Goal: Find specific page/section: Find specific page/section

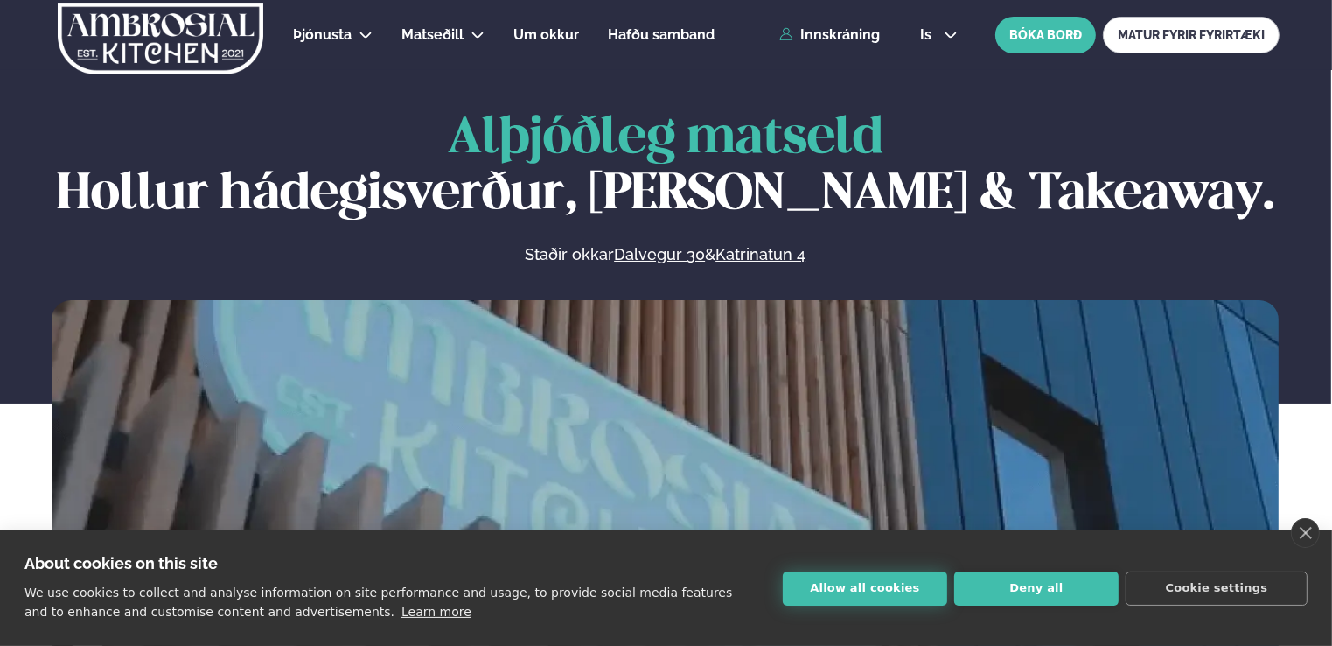
click at [878, 583] on button "Allow all cookies" at bounding box center [865, 588] width 164 height 34
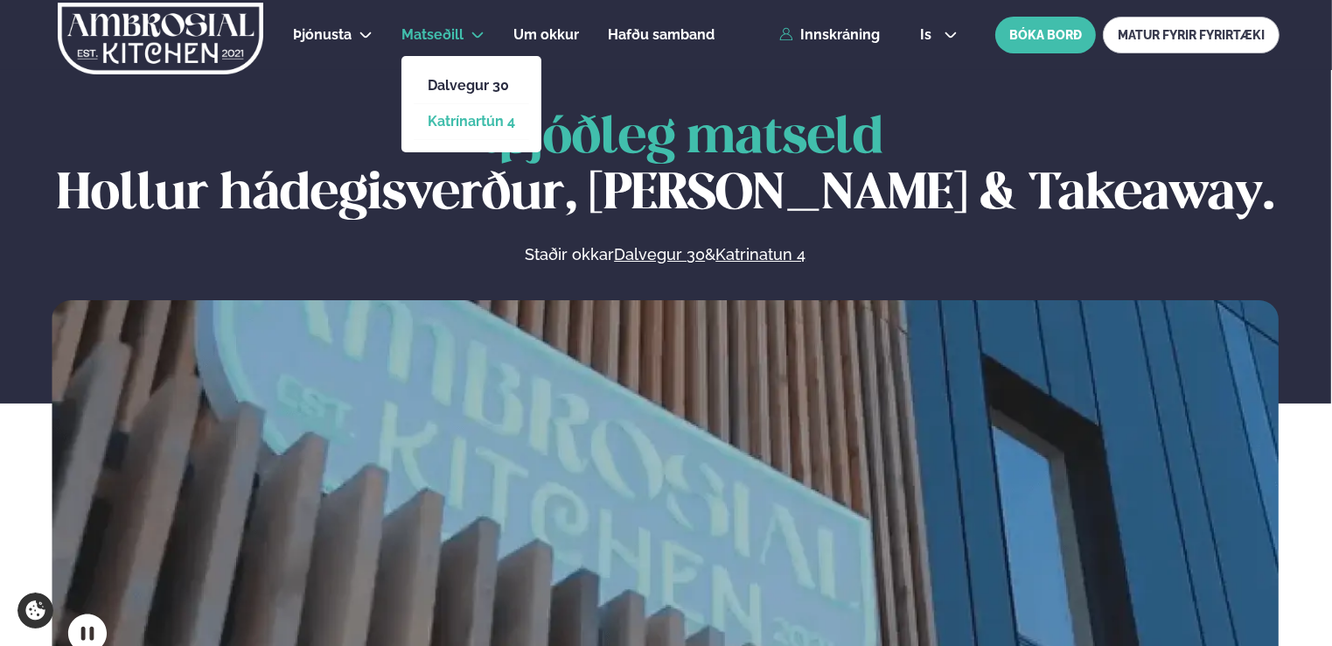
click at [462, 122] on link "Katrínartún 4" at bounding box center [471, 122] width 87 height 14
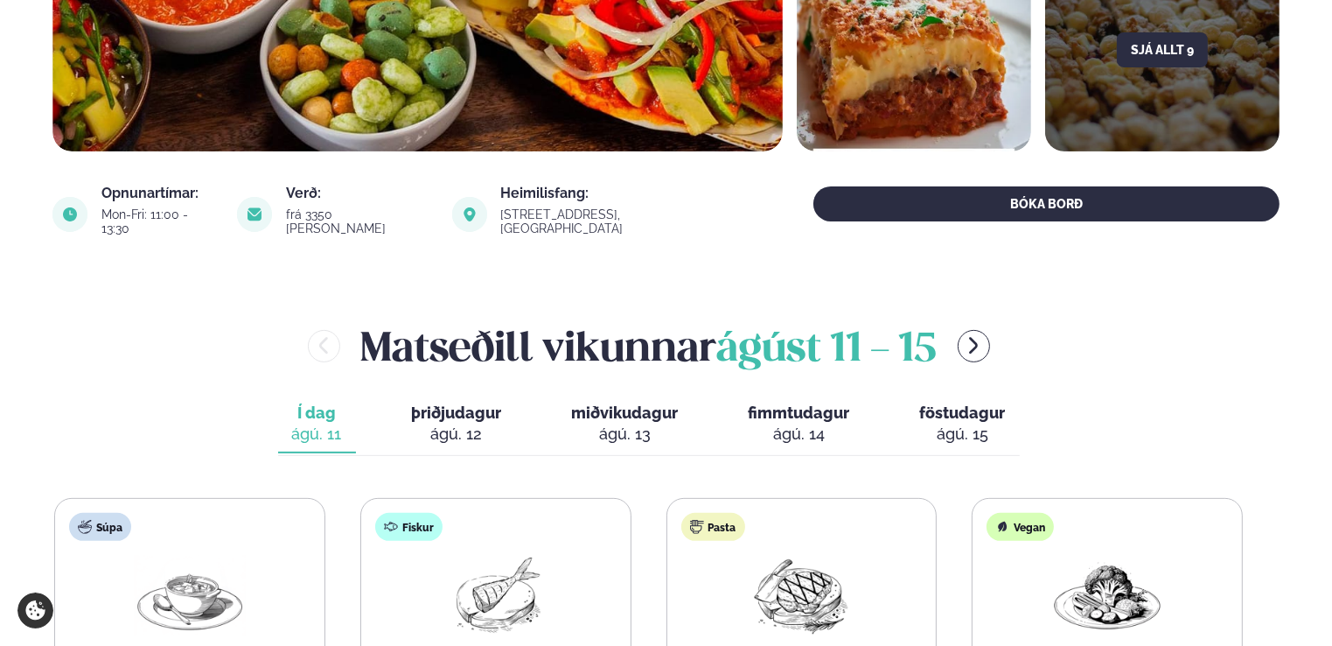
scroll to position [437, 0]
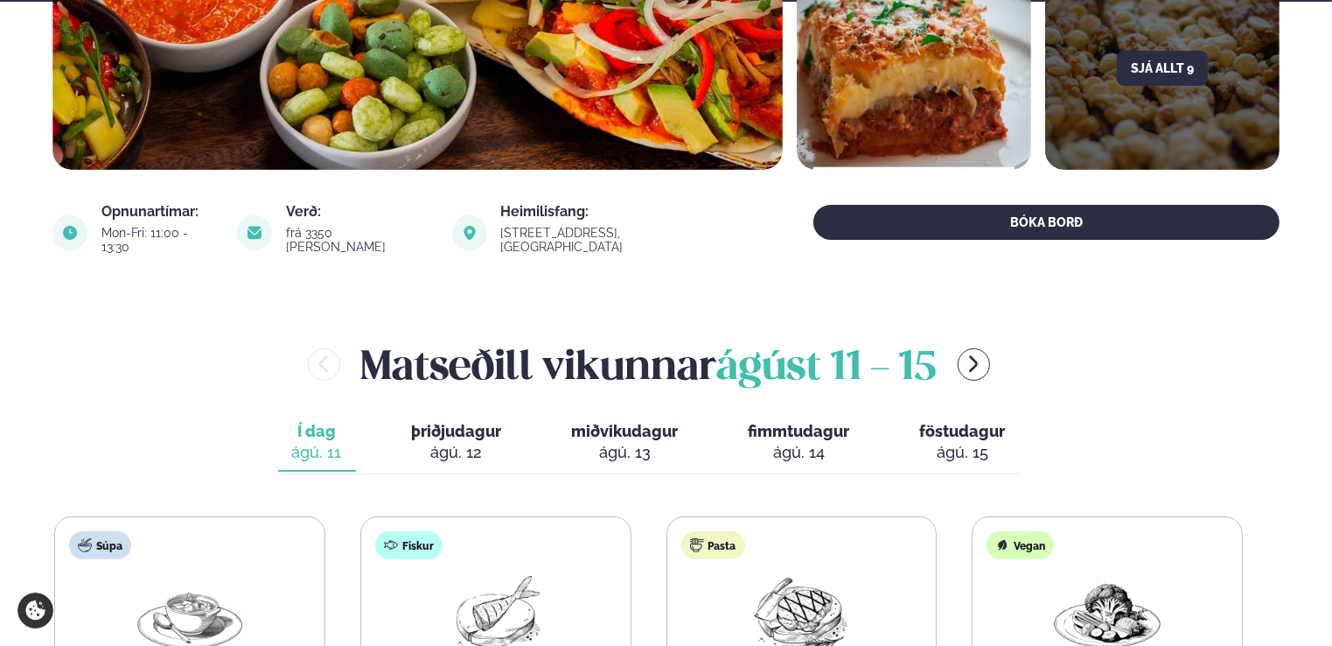
click at [636, 442] on div "ágú. 13" at bounding box center [625, 452] width 107 height 21
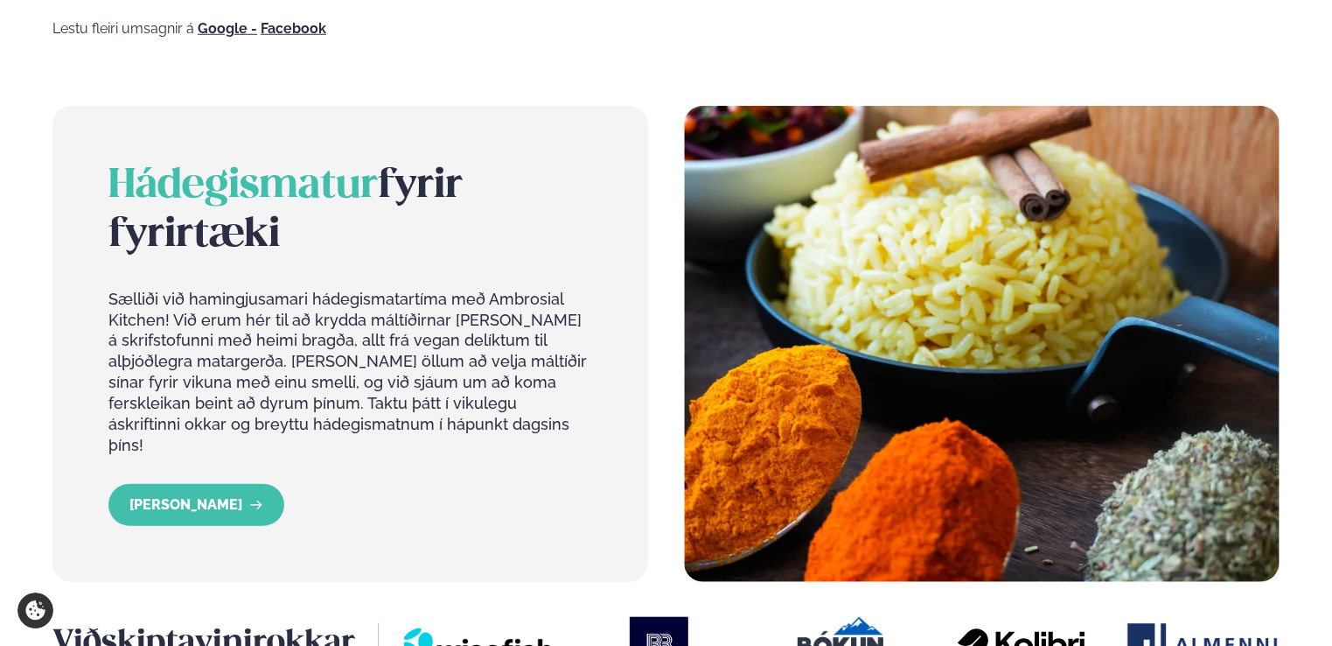
scroll to position [1728, 0]
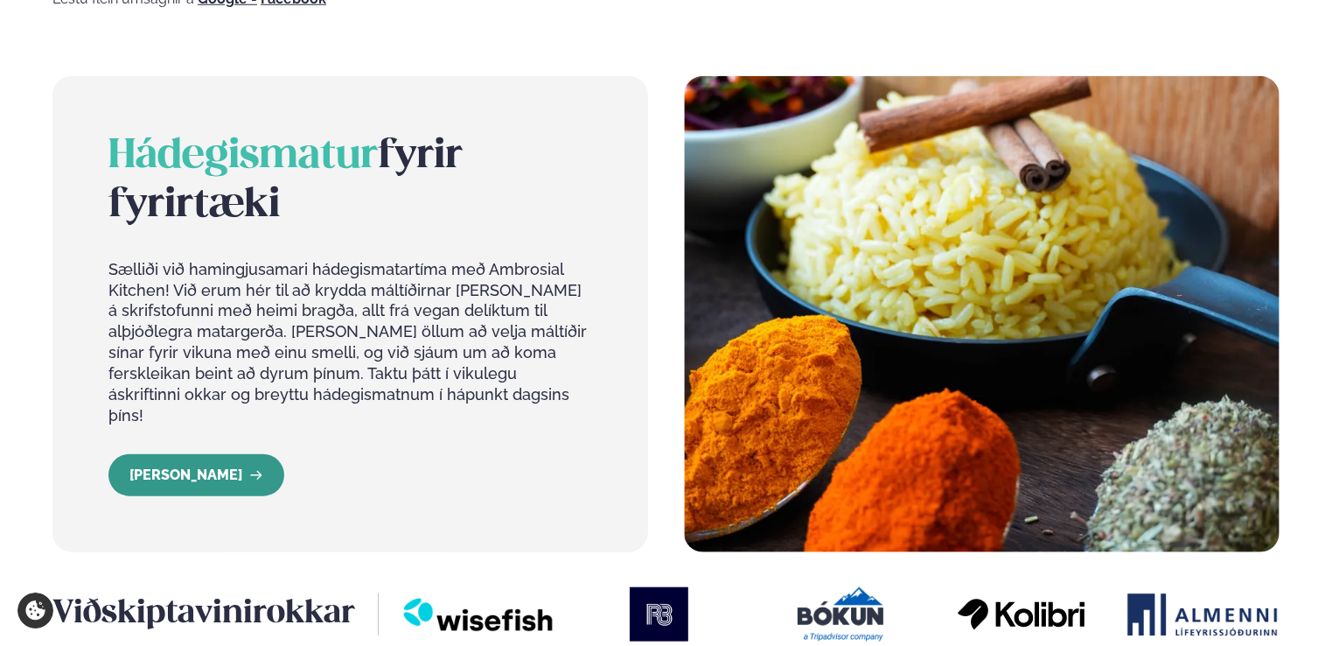
click at [182, 454] on link "[PERSON_NAME]" at bounding box center [196, 475] width 176 height 42
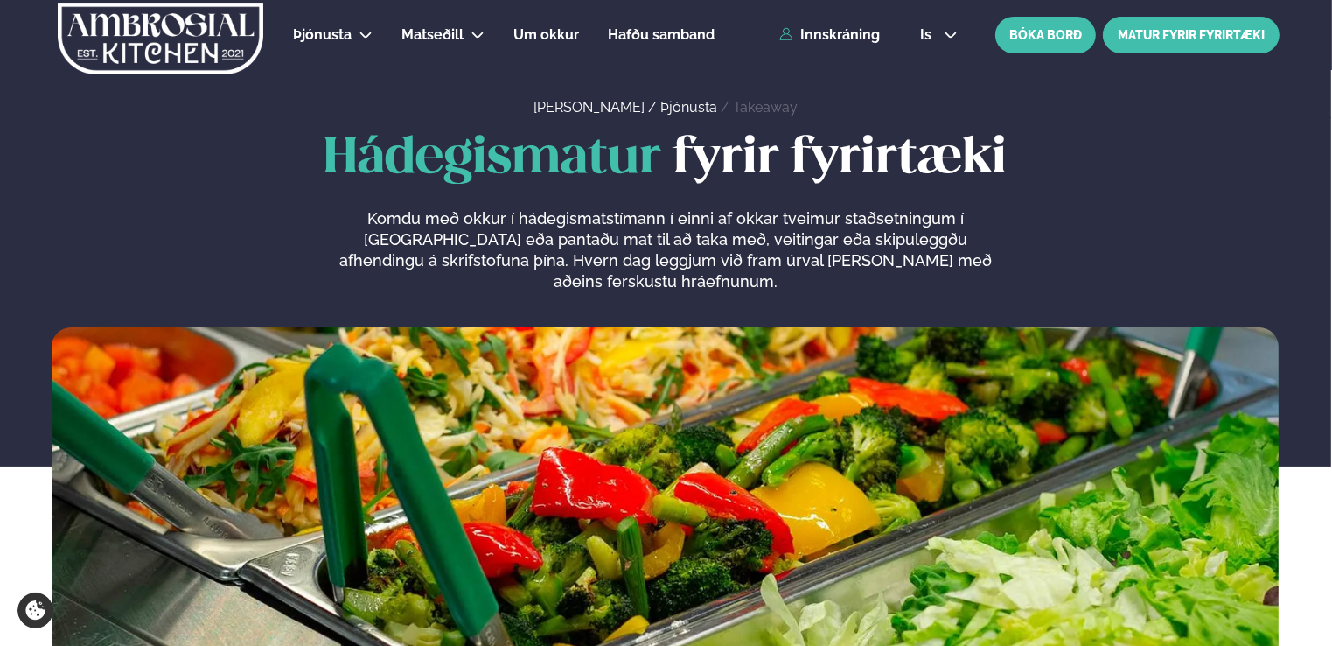
click at [1180, 37] on link "MATUR FYRIR FYRIRTÆKI" at bounding box center [1191, 35] width 177 height 37
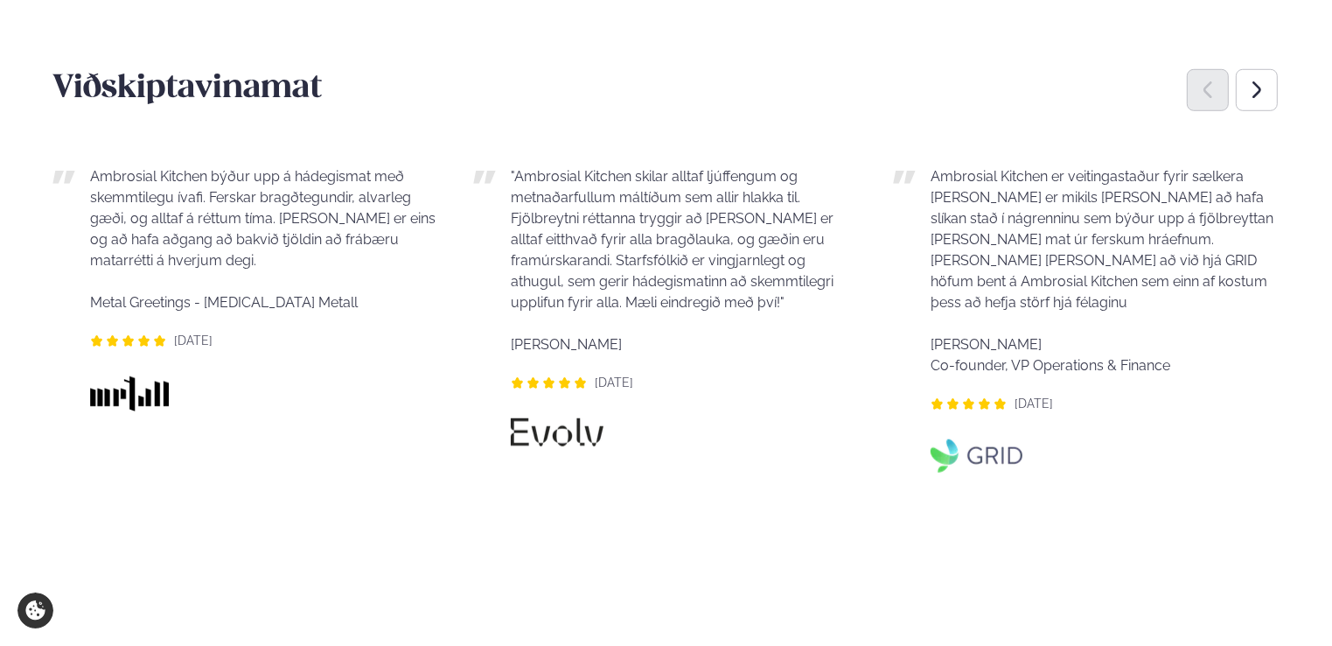
scroll to position [1312, 0]
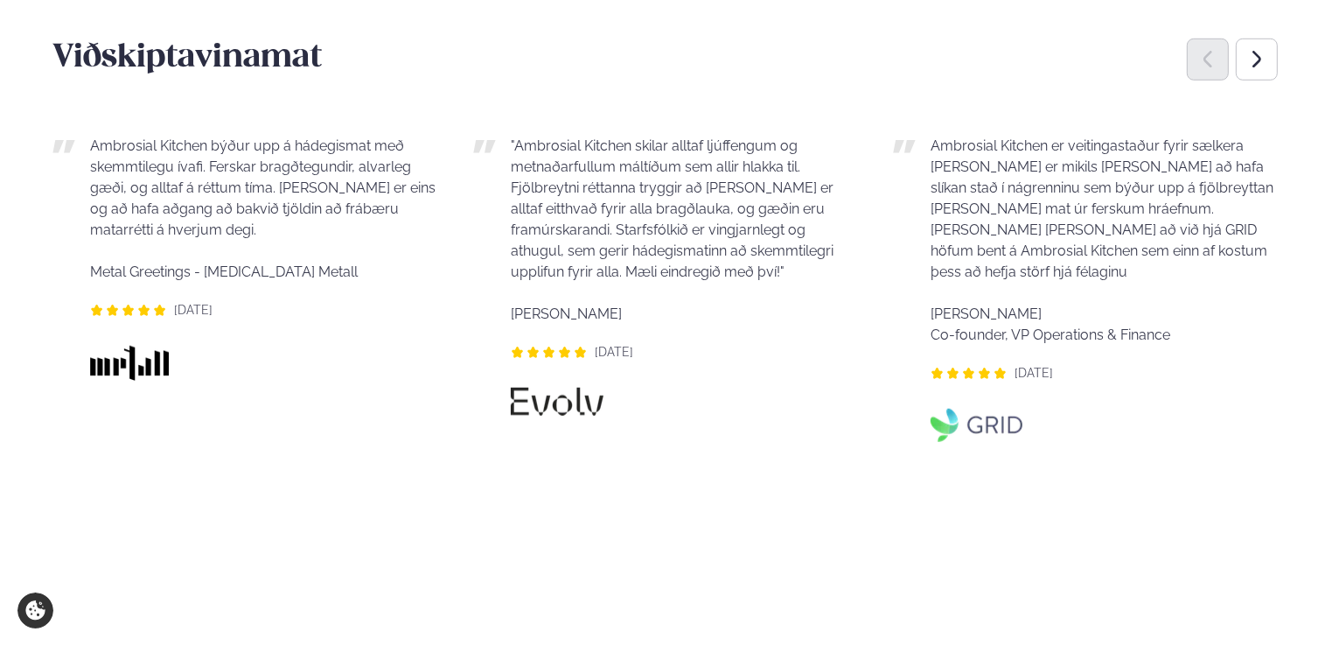
click at [1330, 262] on main "[PERSON_NAME] / Þjónusta / Takeaway Hádegismatur fyrir fyrirtæki Komdu með okku…" at bounding box center [666, 463] width 1332 height 3550
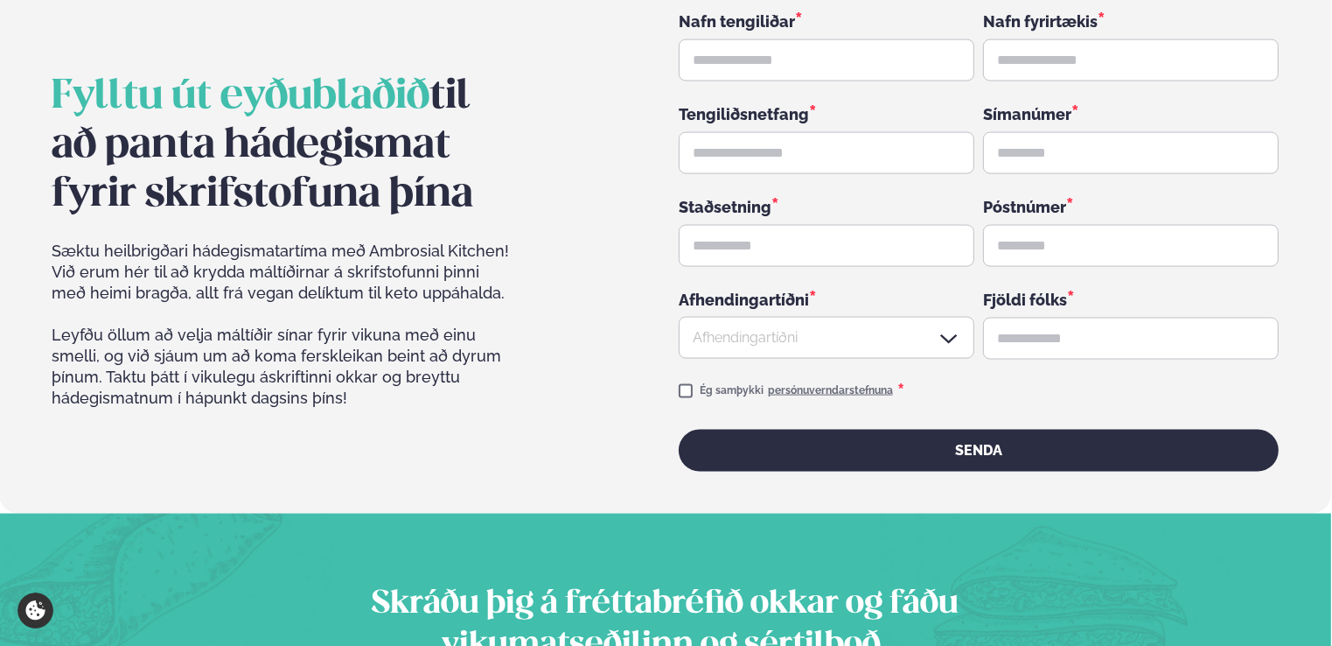
scroll to position [2682, 0]
